Goal: Information Seeking & Learning: Understand process/instructions

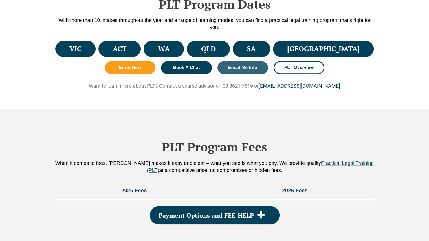
scroll to position [286, 0]
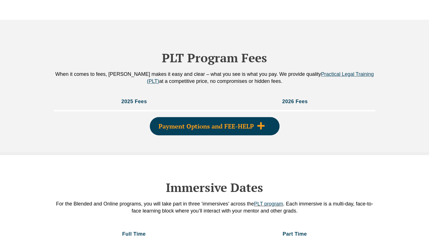
click at [165, 123] on span "Payment Options and FEE-HELP" at bounding box center [206, 126] width 95 height 6
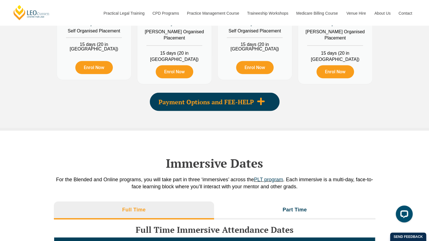
scroll to position [733, 0]
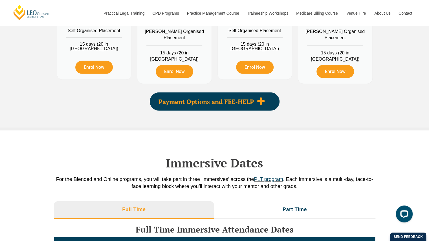
click at [178, 101] on span "Payment Options and FEE-HELP" at bounding box center [206, 102] width 95 height 6
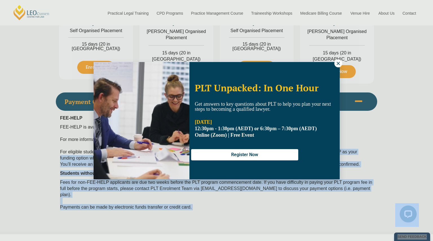
drag, startPoint x: 133, startPoint y: 151, endPoint x: 124, endPoint y: 155, distance: 9.8
click at [69, 177] on div "PLT Unpacked: In One Hour Get answers to key questions about PLT to help you pl…" at bounding box center [216, 120] width 433 height 241
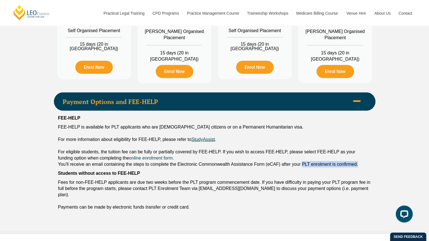
drag, startPoint x: 302, startPoint y: 163, endPoint x: 359, endPoint y: 163, distance: 57.0
click at [359, 163] on p "You’ll receive an email containing the steps to complete the Electronic Commonw…" at bounding box center [214, 164] width 313 height 6
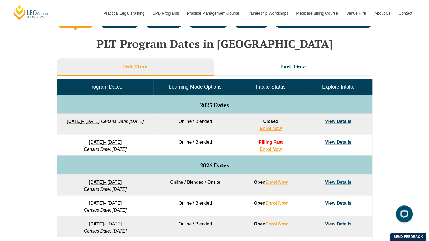
scroll to position [223, 0]
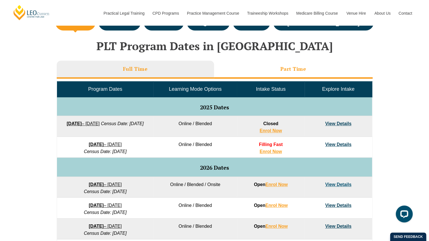
click at [291, 70] on h3 "Part Time" at bounding box center [293, 69] width 26 height 6
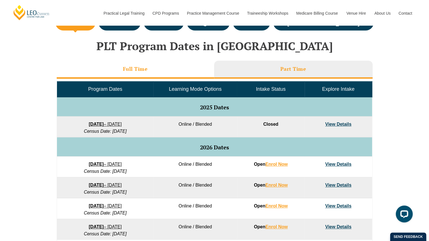
click at [185, 69] on li "Full Time" at bounding box center [135, 70] width 157 height 18
